Goal: Check status: Check status

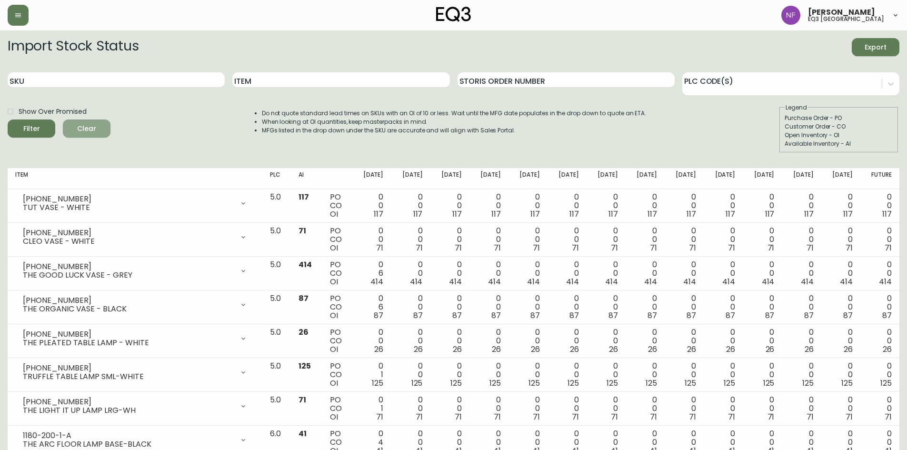
click at [88, 128] on span "Clear" at bounding box center [86, 129] width 32 height 12
click at [10, 5] on div at bounding box center [156, 15] width 297 height 21
click at [10, 13] on button "button" at bounding box center [18, 15] width 21 height 21
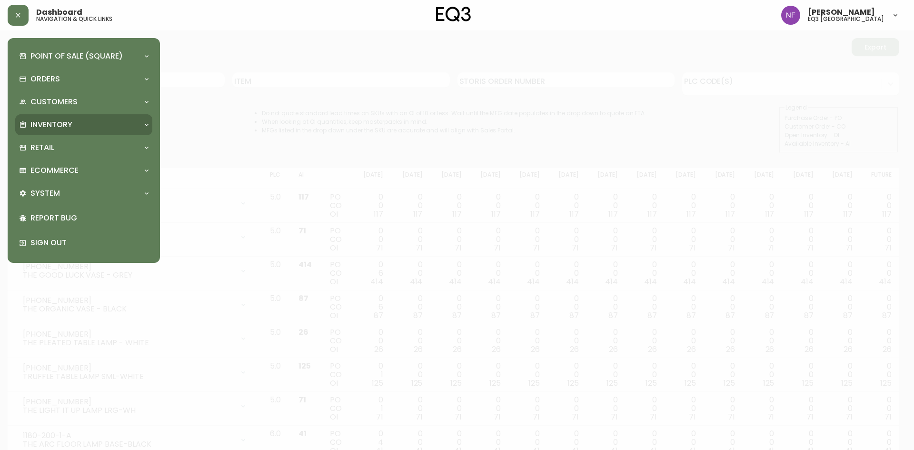
click at [60, 130] on p "Inventory" at bounding box center [51, 125] width 42 height 10
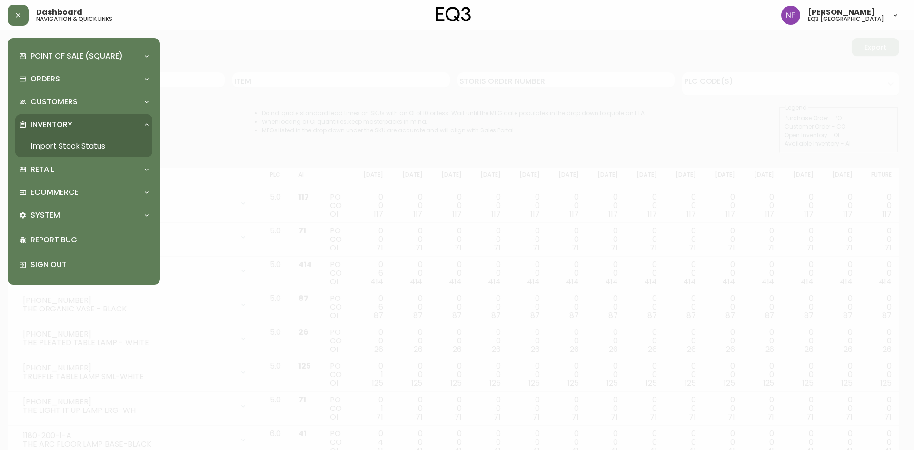
click at [47, 151] on link "Import Stock Status" at bounding box center [83, 146] width 137 height 22
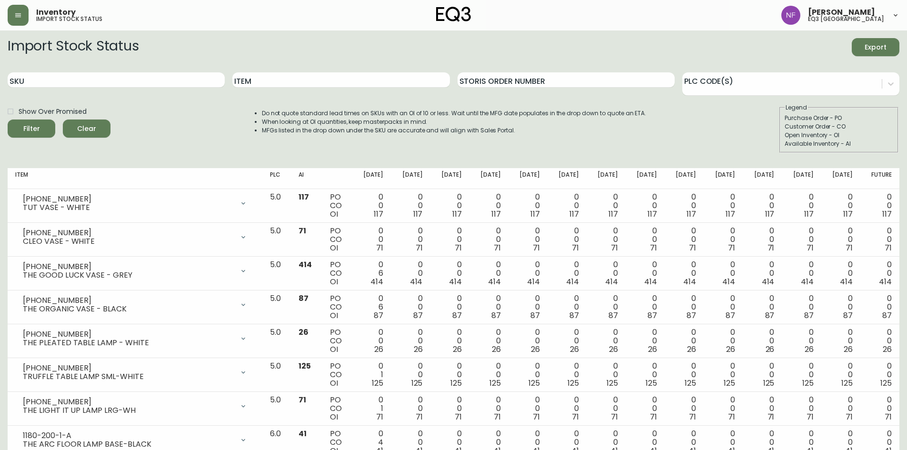
click at [52, 145] on div "Show Over Promised Filter Clear" at bounding box center [59, 128] width 103 height 50
click at [283, 80] on input "Item" at bounding box center [340, 79] width 217 height 15
click at [107, 90] on div "SKU" at bounding box center [116, 80] width 217 height 31
click at [105, 84] on input "SKU" at bounding box center [116, 79] width 217 height 15
paste input "3020-626-13-A"
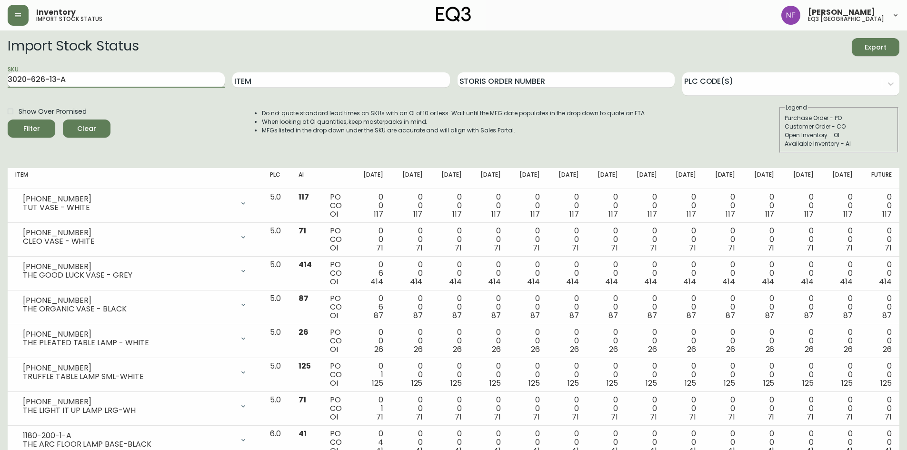
type input "3020-626-13-A"
click at [8, 120] on button "Filter" at bounding box center [32, 129] width 48 height 18
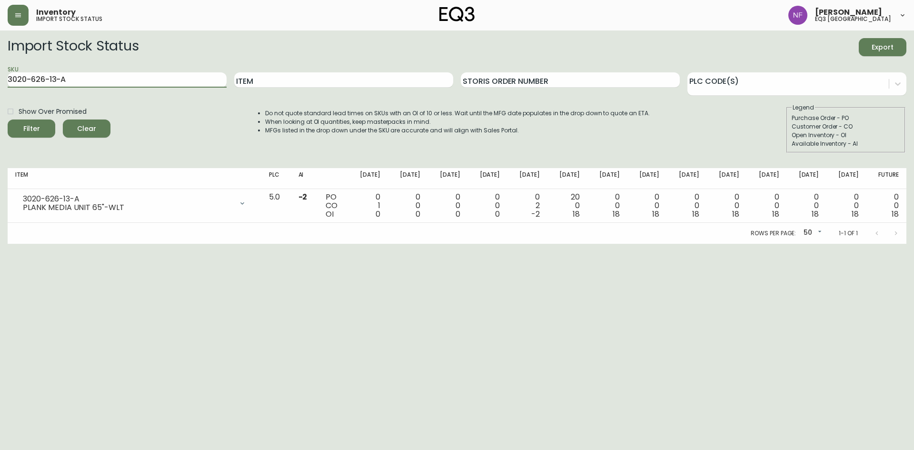
drag, startPoint x: 93, startPoint y: 77, endPoint x: 0, endPoint y: 84, distance: 93.1
click at [0, 84] on main "Import Stock Status Export SKU 3020-626-13-A Item Storis Order Number PLC Code(…" at bounding box center [457, 136] width 914 height 213
paste input "3020-630-13-B"
type input "3020-630-13-B"
click at [8, 120] on button "Filter" at bounding box center [32, 129] width 48 height 18
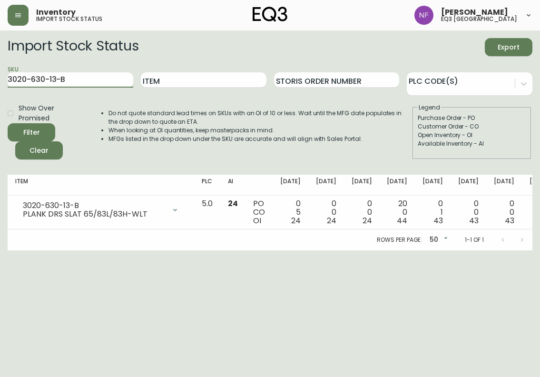
drag, startPoint x: 6, startPoint y: 81, endPoint x: -28, endPoint y: 80, distance: 33.4
click at [0, 80] on html "Inventory import stock status [PERSON_NAME] eq3 [GEOGRAPHIC_DATA] Import Stock …" at bounding box center [270, 125] width 540 height 250
paste input "3020-625-16-A"
type input "3020-625-16-A"
click at [8, 123] on button "Filter" at bounding box center [32, 132] width 48 height 18
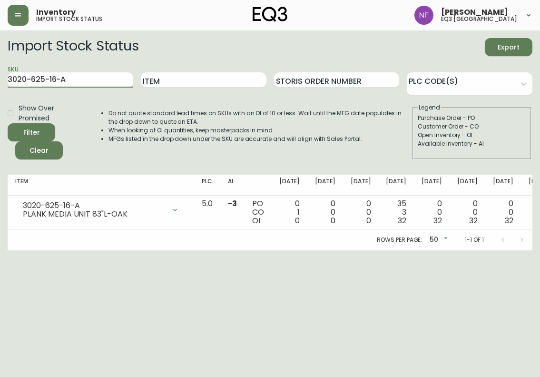
drag, startPoint x: 84, startPoint y: 79, endPoint x: -46, endPoint y: 80, distance: 130.0
click at [0, 80] on html "Inventory import stock status [PERSON_NAME] eq3 [GEOGRAPHIC_DATA] Import Stock …" at bounding box center [270, 125] width 540 height 250
paste input "3020-631-16-B"
type input "3020-631-16-B"
click at [8, 123] on button "Filter" at bounding box center [32, 132] width 48 height 18
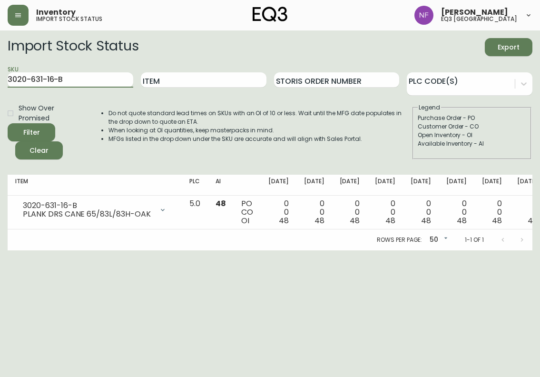
drag, startPoint x: 81, startPoint y: 81, endPoint x: -40, endPoint y: 79, distance: 120.5
click at [0, 79] on html "Inventory import stock status [PERSON_NAME] eq3 [GEOGRAPHIC_DATA] Import Stock …" at bounding box center [270, 125] width 540 height 250
paste input "3020-625-16-A"
type input "3020-625-16-A"
click at [8, 123] on button "Filter" at bounding box center [32, 132] width 48 height 18
